Goal: Task Accomplishment & Management: Use online tool/utility

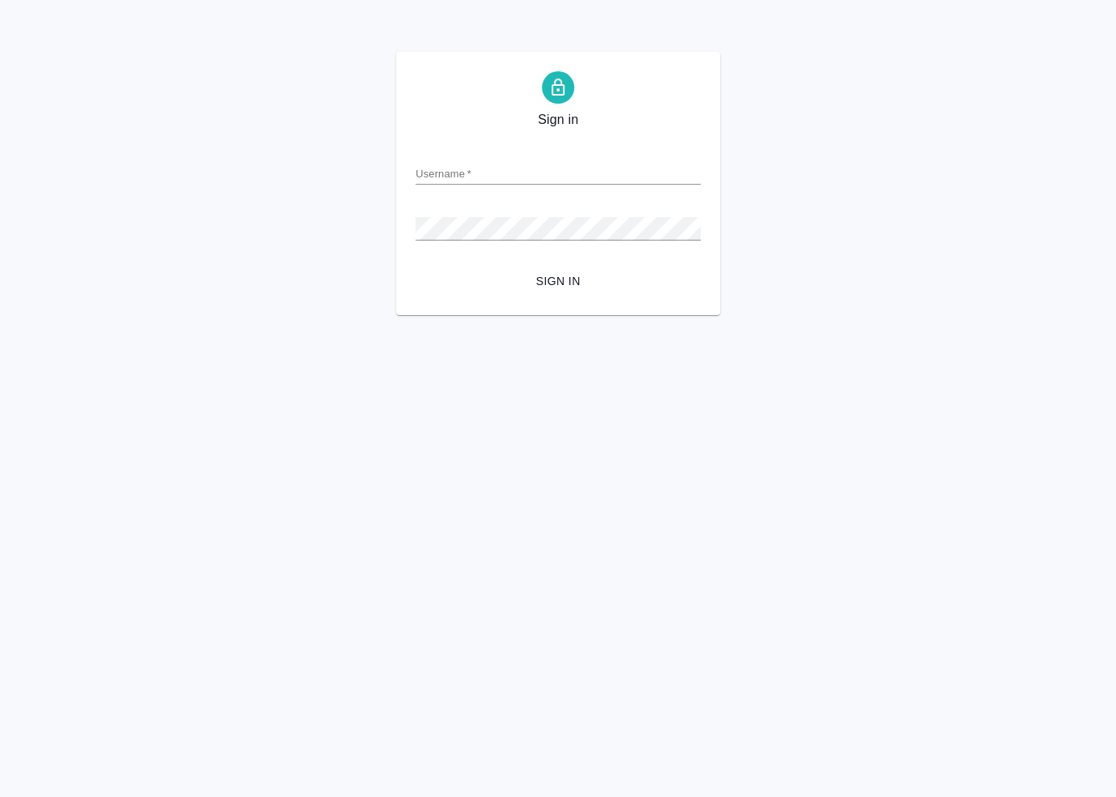
click at [490, 176] on input "Username   *" at bounding box center [557, 173] width 285 height 23
type input "[EMAIL_ADDRESS][DOMAIN_NAME]"
click at [415, 266] on button "Sign in" at bounding box center [557, 281] width 285 height 30
